Goal: Task Accomplishment & Management: Manage account settings

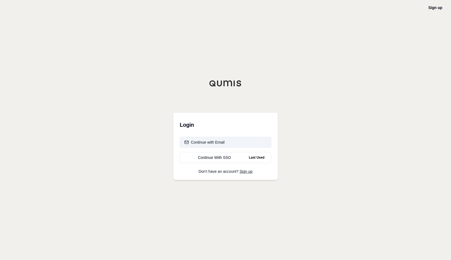
click at [239, 144] on button "Continue with Email" at bounding box center [226, 142] width 92 height 11
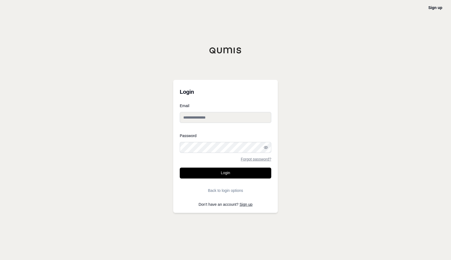
type input "**********"
click at [227, 169] on button "Login" at bounding box center [226, 173] width 92 height 11
